Goal: Complete application form

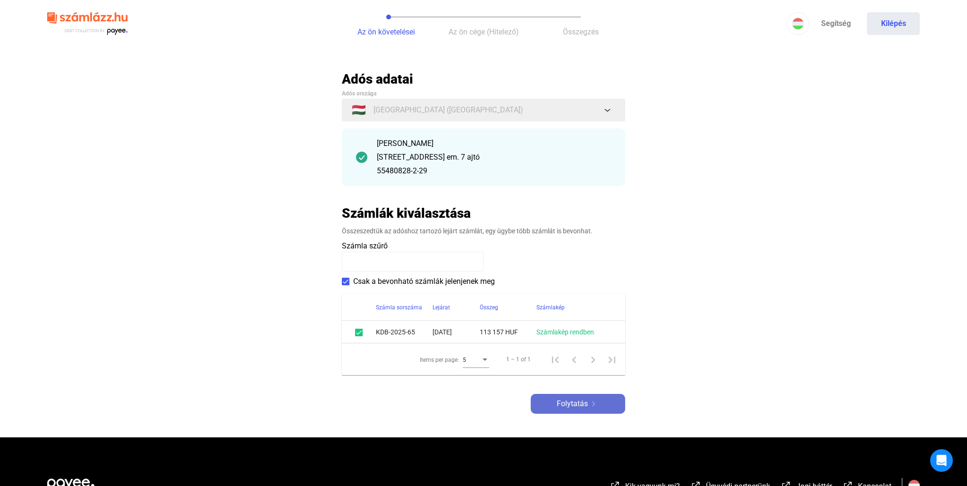
click at [585, 403] on span "Folytatás" at bounding box center [572, 403] width 31 height 11
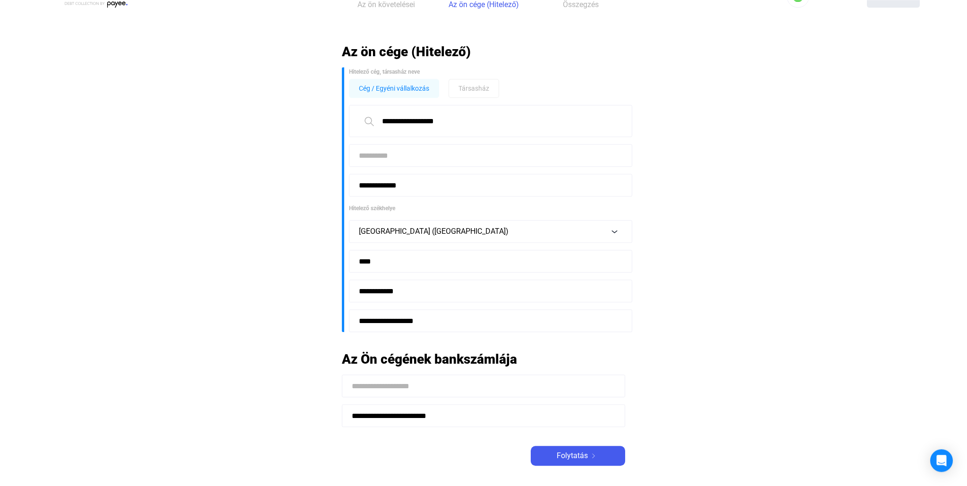
scroll to position [50, 0]
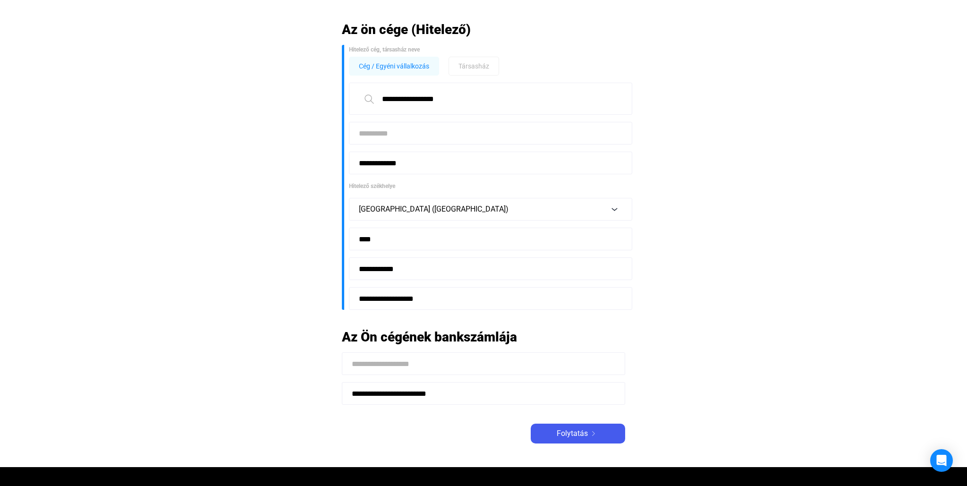
click at [419, 365] on input at bounding box center [483, 363] width 283 height 23
type input "**********"
click at [605, 430] on div "Folytatás" at bounding box center [577, 433] width 89 height 11
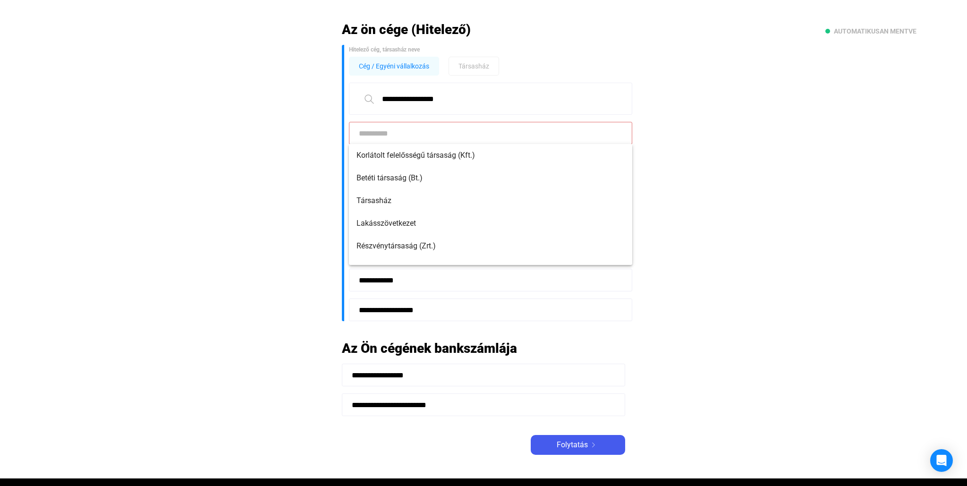
click at [410, 132] on input at bounding box center [490, 133] width 283 height 23
click at [443, 157] on span "Korlátolt felelősségű társaság (Kft.)" at bounding box center [490, 155] width 268 height 11
type input "**********"
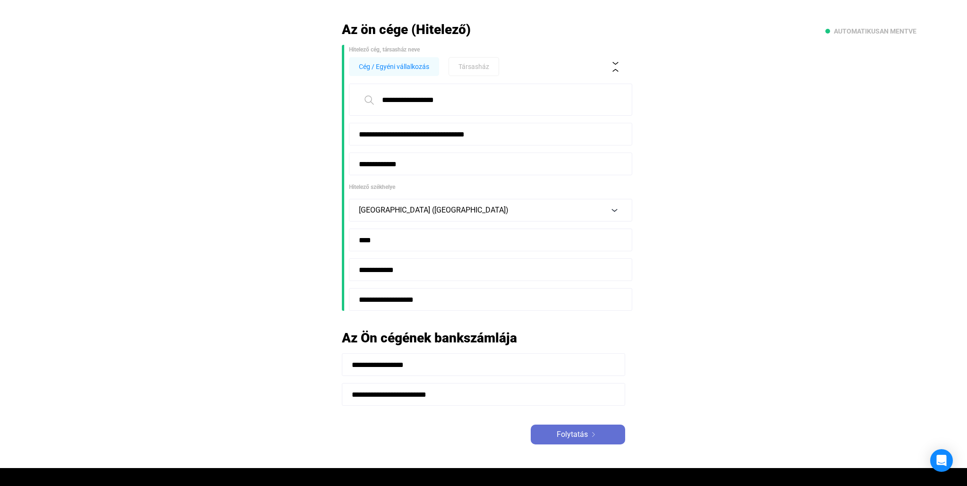
click at [588, 435] on img at bounding box center [593, 434] width 11 height 5
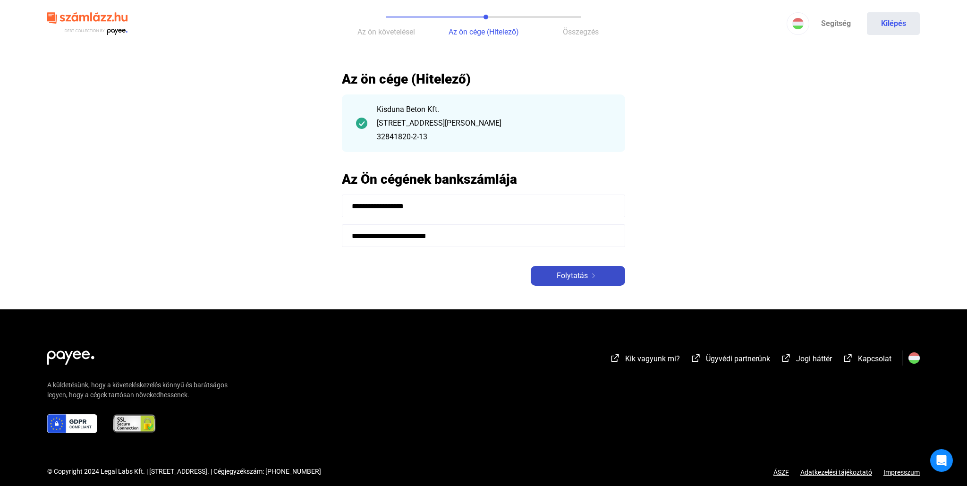
click at [577, 277] on span "Folytatás" at bounding box center [572, 275] width 31 height 11
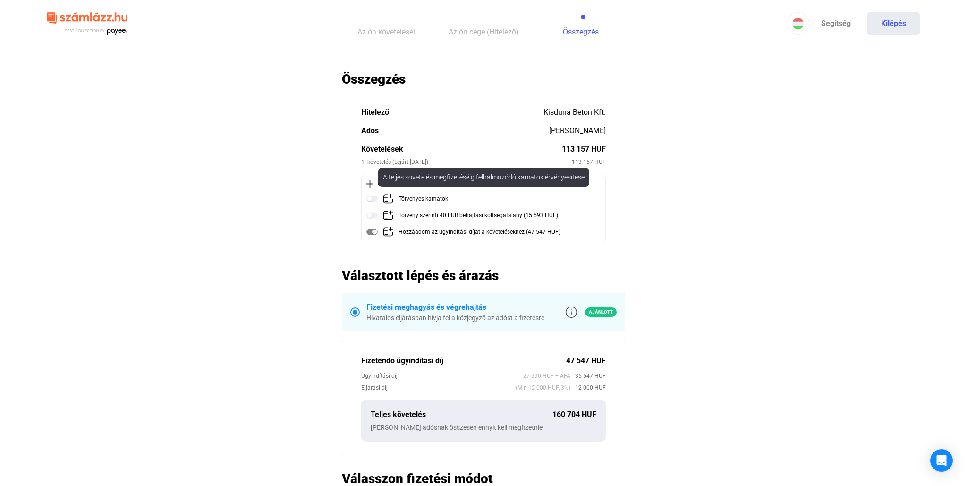
click at [377, 199] on img at bounding box center [371, 198] width 11 height 11
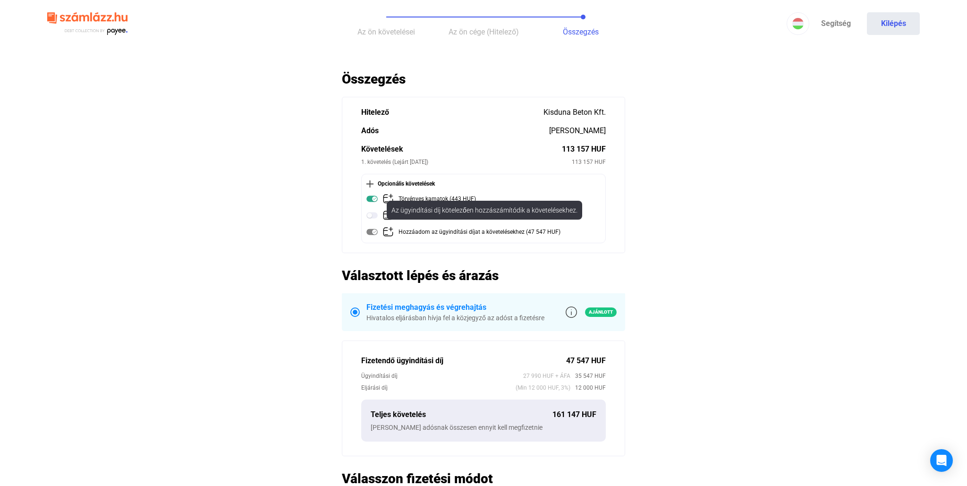
click at [373, 231] on img at bounding box center [371, 231] width 11 height 11
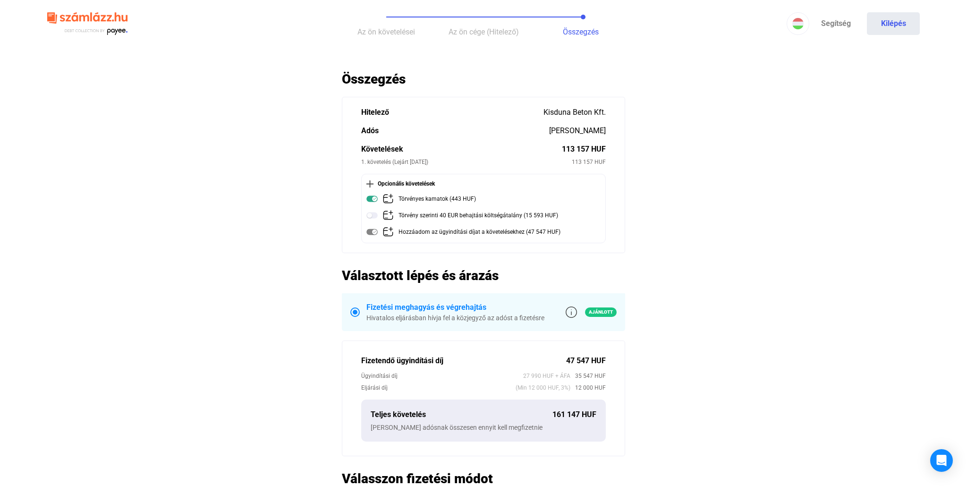
click at [371, 231] on img at bounding box center [371, 231] width 11 height 11
click at [371, 232] on img at bounding box center [371, 231] width 11 height 11
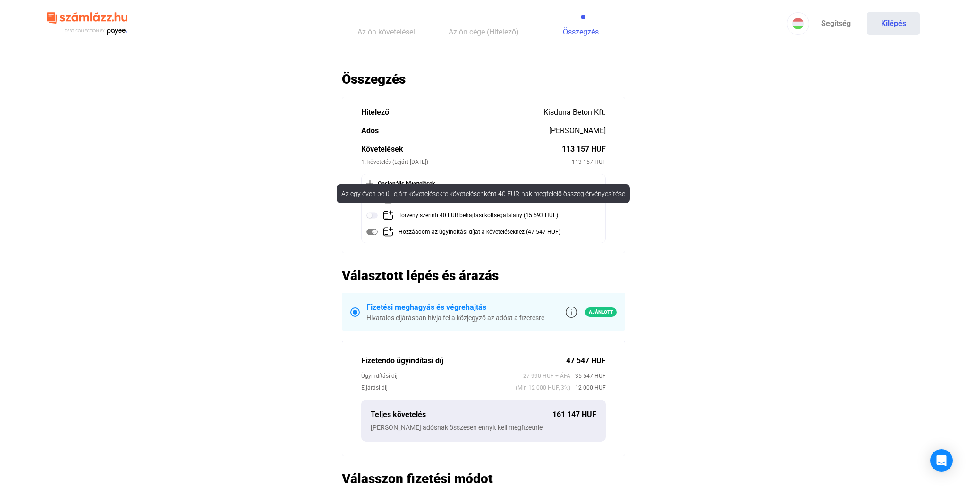
click at [374, 215] on img at bounding box center [371, 215] width 11 height 11
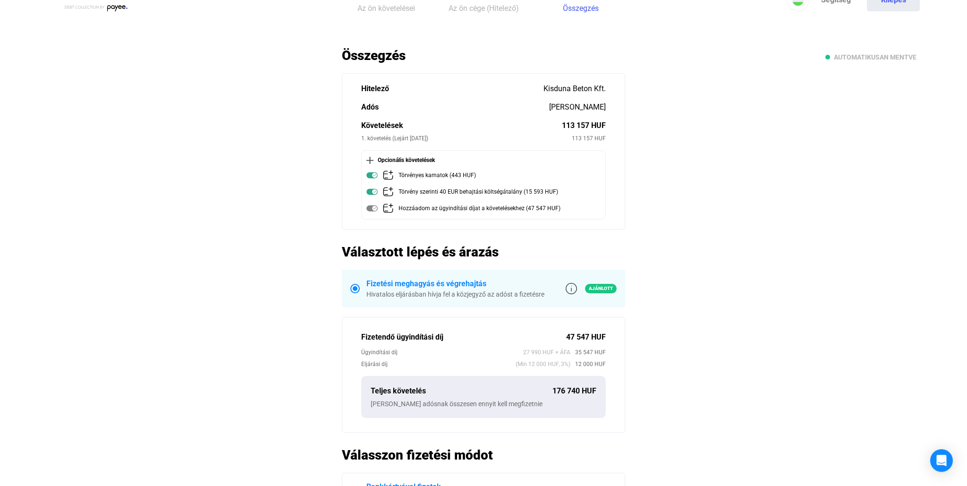
scroll to position [50, 0]
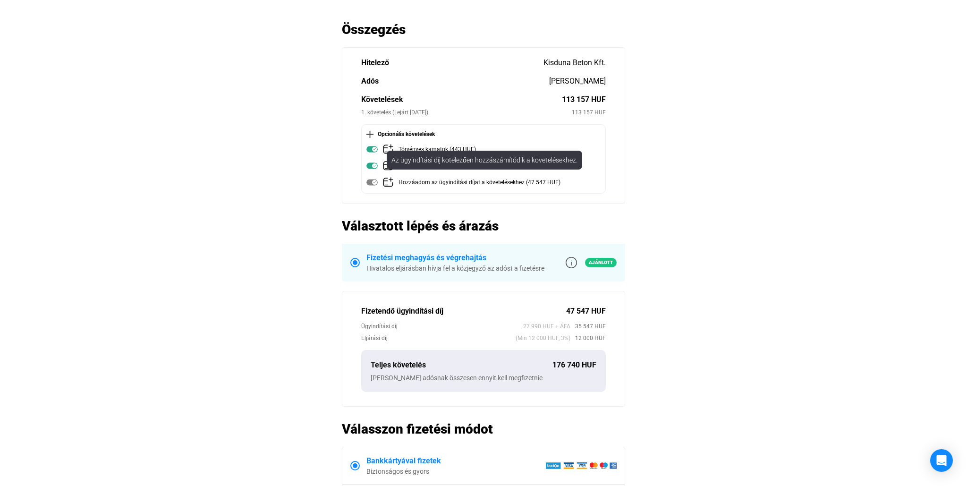
drag, startPoint x: 471, startPoint y: 163, endPoint x: 394, endPoint y: 158, distance: 77.6
click at [399, 158] on div "Az ügyindítási díj kötelezően hozzászámítódik a követelésekhez." at bounding box center [484, 160] width 195 height 19
drag, startPoint x: 391, startPoint y: 160, endPoint x: 575, endPoint y: 165, distance: 183.7
click at [575, 165] on div "Az ügyindítási díj kötelezően hozzászámítódik a követelésekhez." at bounding box center [484, 160] width 195 height 19
copy div "Az ügyindítási díj kötelezően hozzászámítódik a követelésekhez."
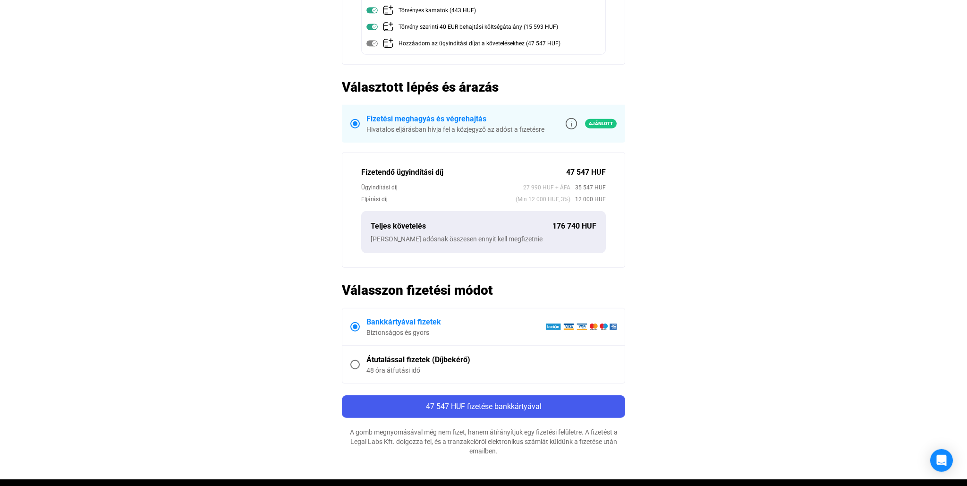
scroll to position [199, 0]
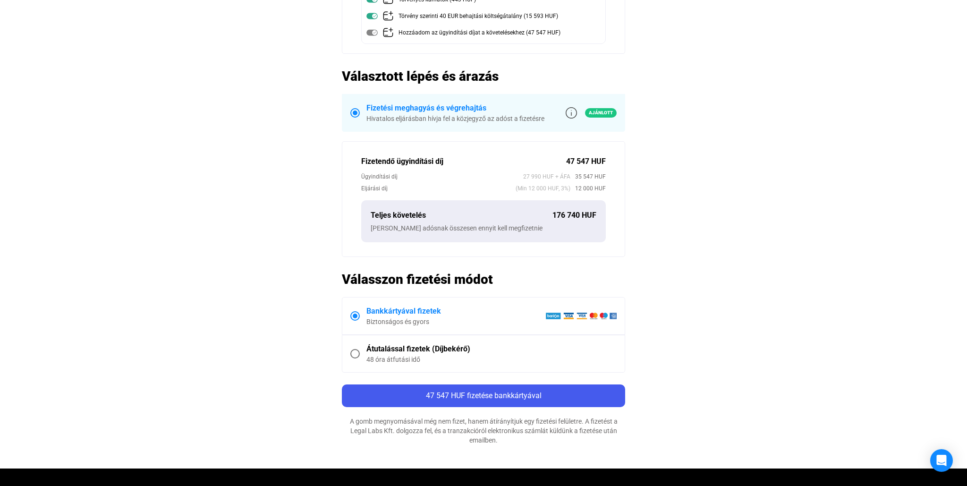
click at [353, 110] on span at bounding box center [354, 112] width 9 height 9
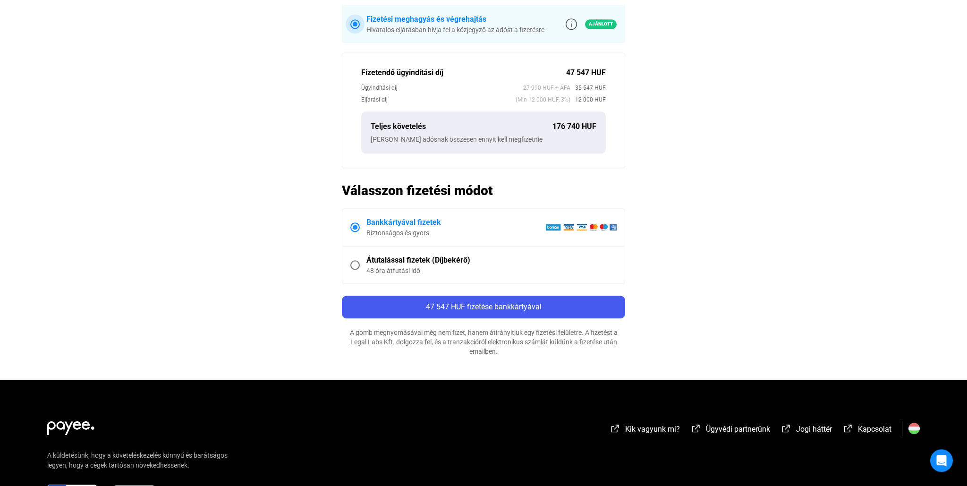
scroll to position [249, 0]
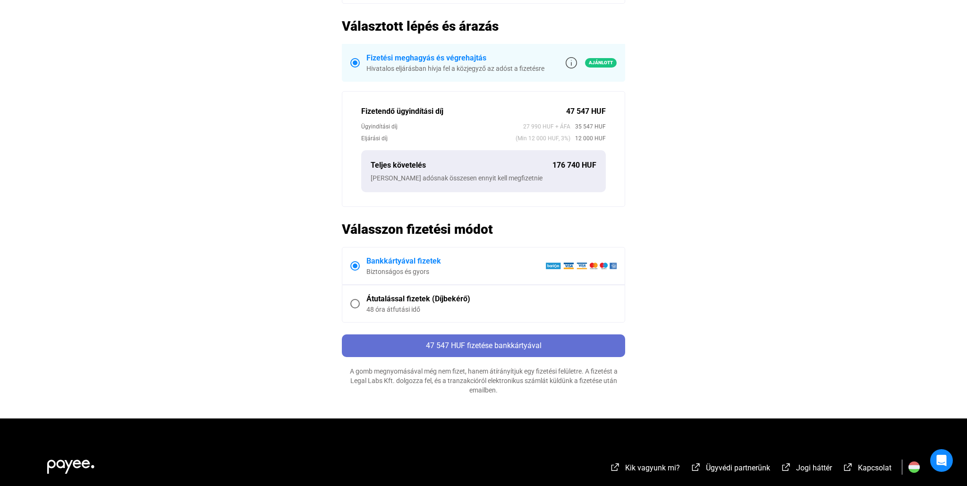
click at [506, 346] on span "47 547 HUF fizetése bankkártyával" at bounding box center [484, 345] width 116 height 9
